Goal: Information Seeking & Learning: Learn about a topic

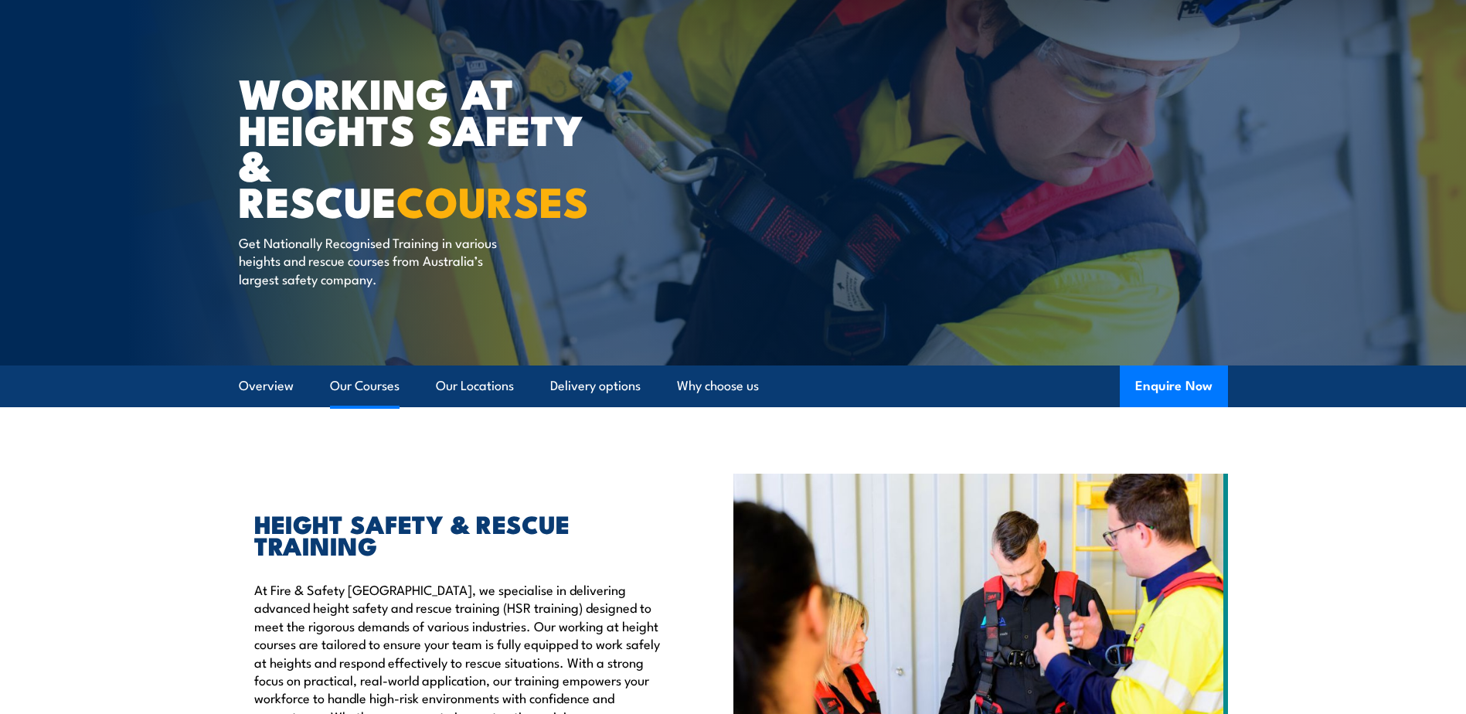
click at [378, 371] on link "Our Courses" at bounding box center [365, 385] width 70 height 41
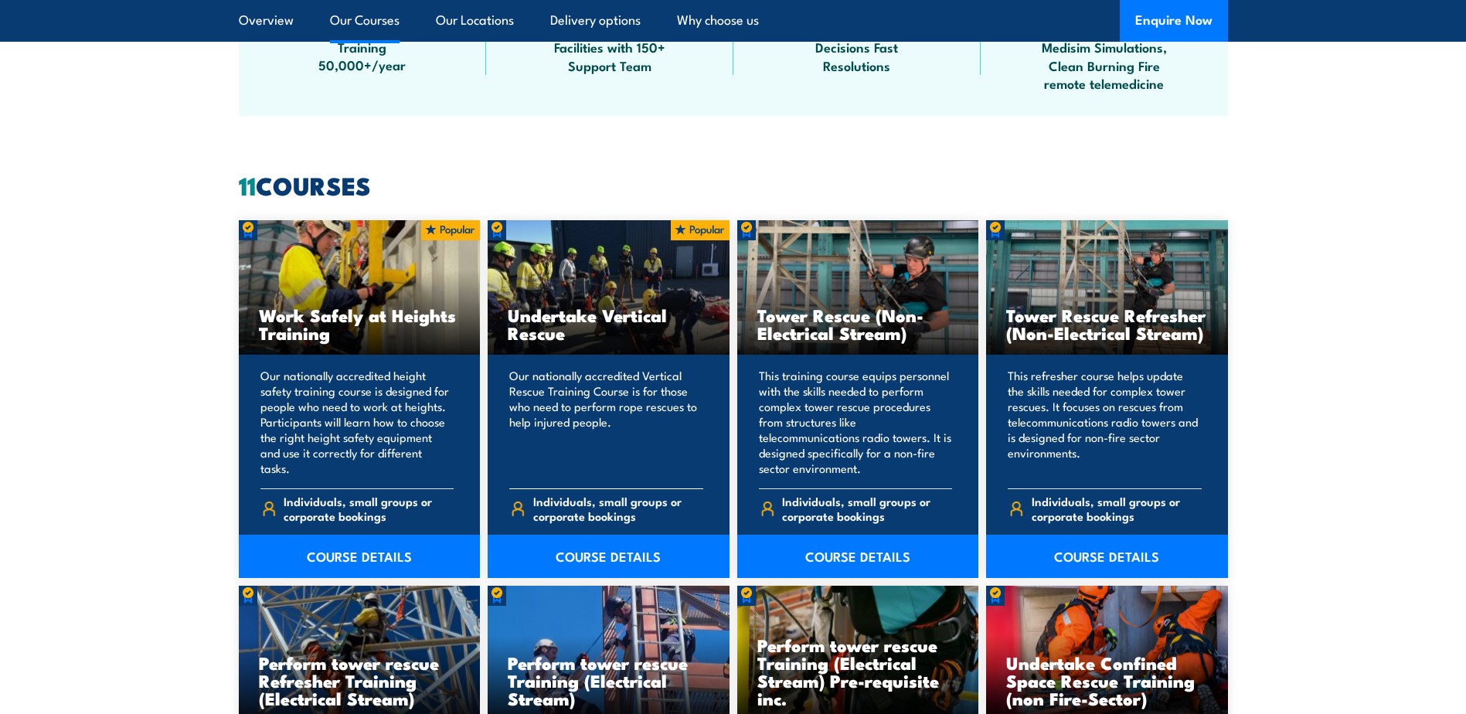
scroll to position [1095, 0]
click at [387, 331] on h3 "Work Safely at Heights Training" at bounding box center [360, 323] width 202 height 36
click at [359, 549] on link "COURSE DETAILS" at bounding box center [360, 555] width 242 height 43
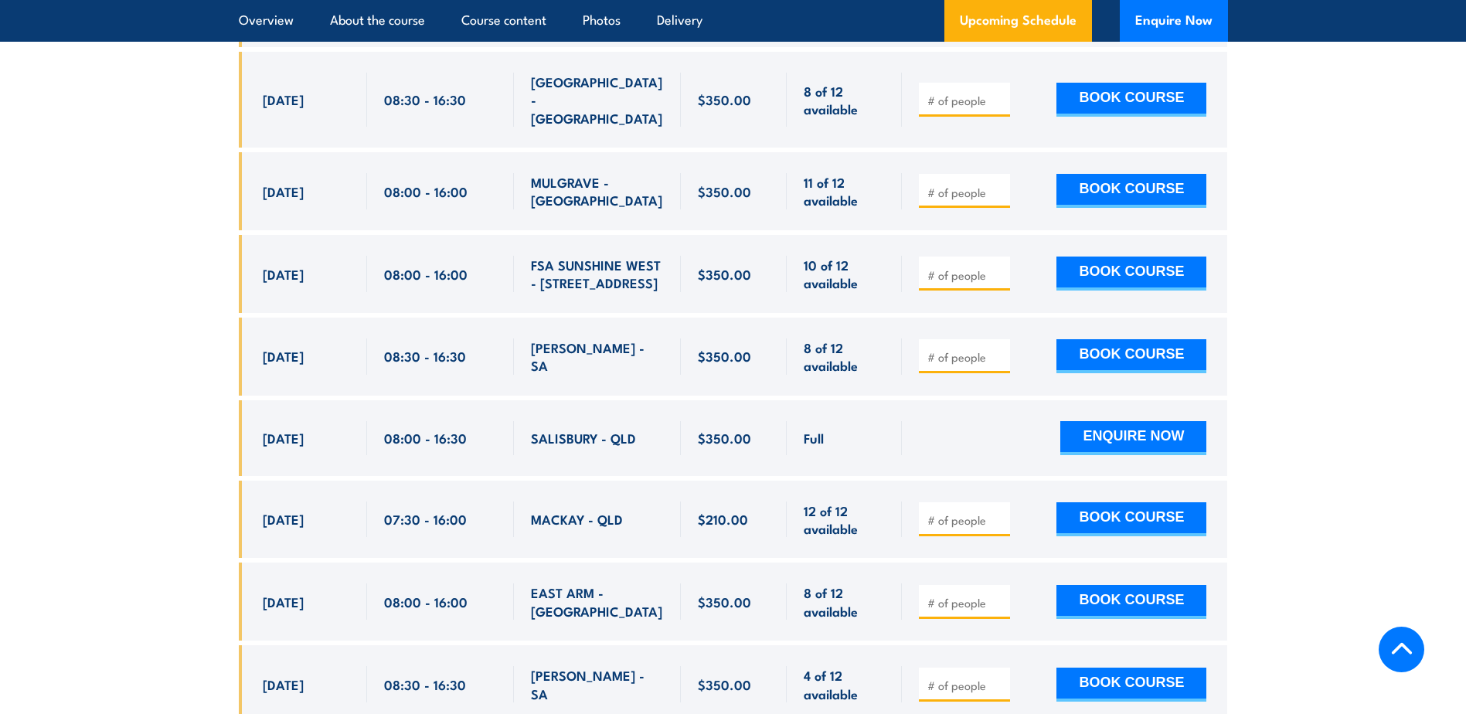
scroll to position [2936, 0]
